Goal: Navigation & Orientation: Find specific page/section

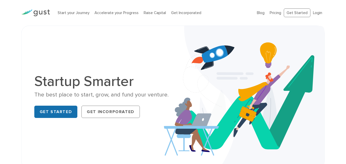
click at [43, 110] on link "Get Started" at bounding box center [55, 112] width 43 height 12
click at [259, 13] on link "Blog" at bounding box center [261, 13] width 8 height 5
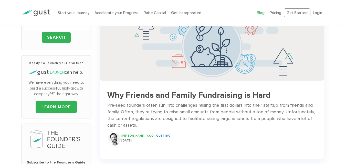
scroll to position [67, 0]
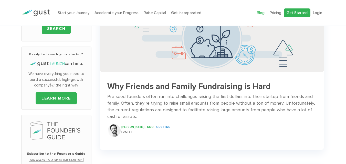
click at [301, 16] on link "Get Started" at bounding box center [297, 12] width 27 height 9
